Goal: Use online tool/utility

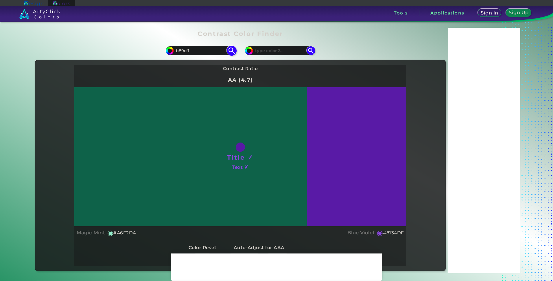
click at [231, 52] on img at bounding box center [232, 51] width 10 height 10
click at [279, 48] on input at bounding box center [280, 51] width 54 height 8
paste input "b89cff"
type input "b89cff"
click at [229, 50] on img at bounding box center [232, 51] width 10 height 10
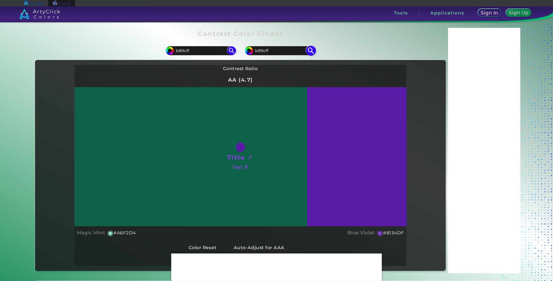
click at [310, 50] on img at bounding box center [311, 51] width 10 height 10
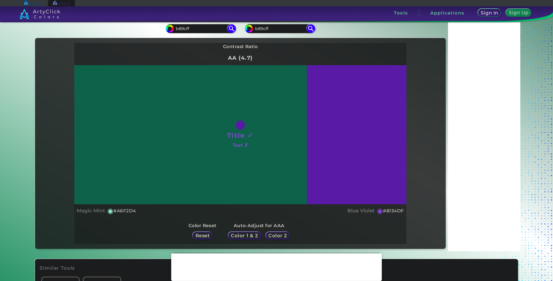
scroll to position [58, 0]
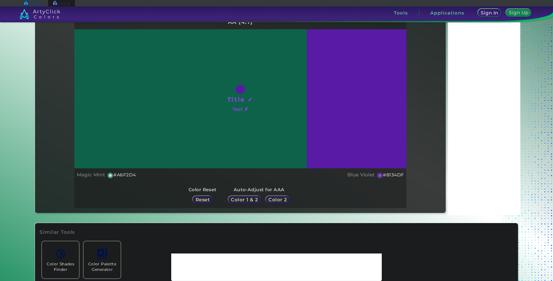
click at [239, 196] on div "Color 1 & 2" at bounding box center [245, 199] width 30 height 7
click at [244, 100] on h1 "Title ✓" at bounding box center [240, 99] width 27 height 9
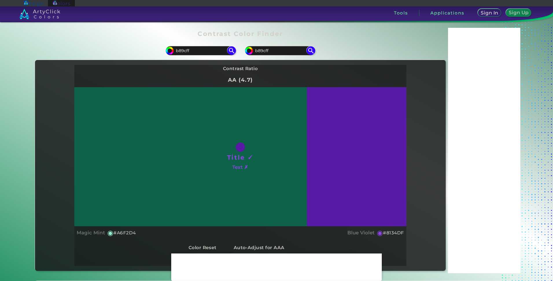
scroll to position [29, 0]
